Goal: Task Accomplishment & Management: Manage account settings

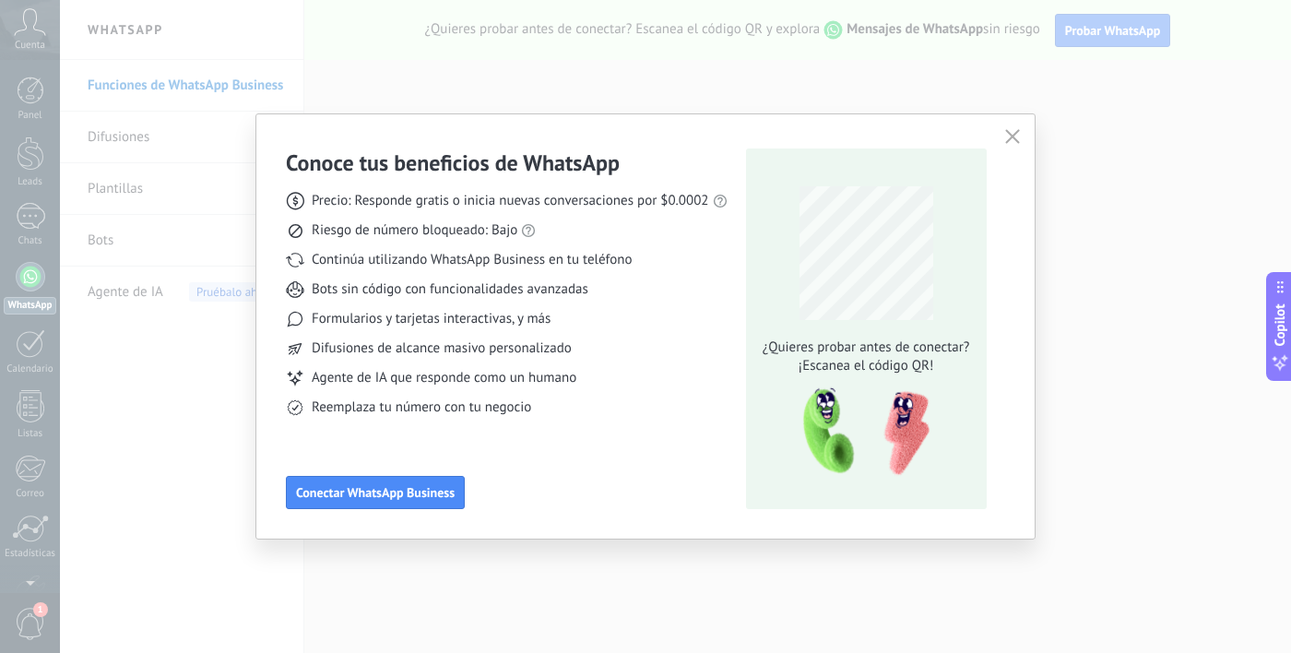
click at [226, 469] on div "Conoce tus beneficios de WhatsApp Precio: Responde gratis o inicia nuevas conve…" at bounding box center [645, 326] width 1291 height 653
click at [1023, 141] on button "button" at bounding box center [1013, 138] width 24 height 26
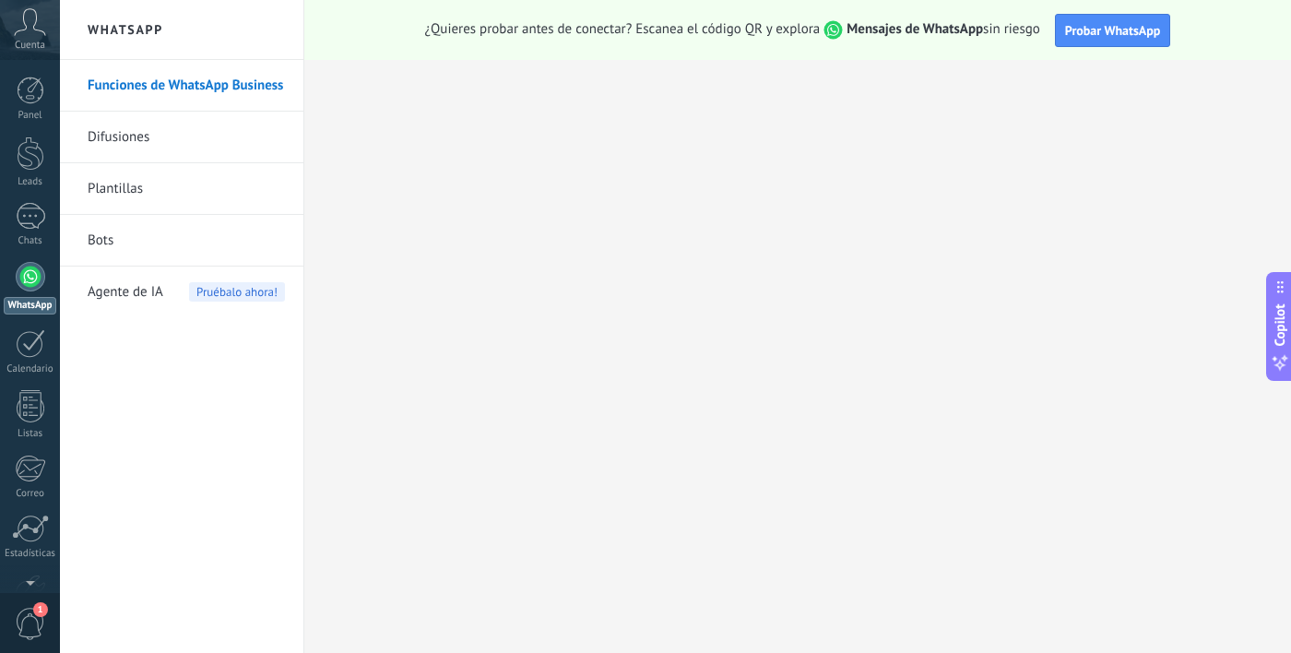
scroll to position [114, 0]
click at [39, 31] on icon at bounding box center [30, 22] width 32 height 28
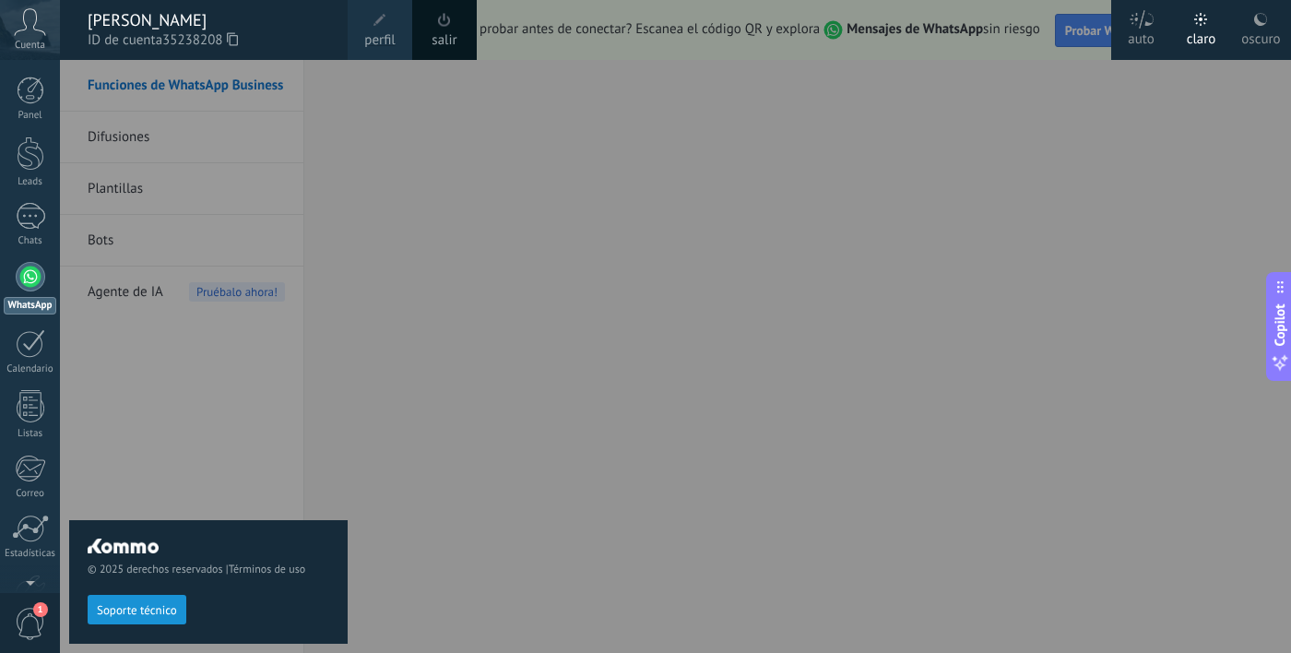
click at [377, 32] on span "perfil" at bounding box center [379, 40] width 30 height 20
